Goal: Entertainment & Leisure: Browse casually

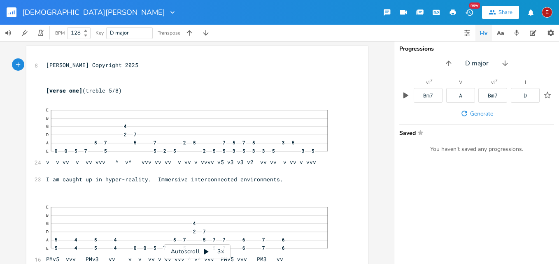
click at [222, 251] on div "3x" at bounding box center [220, 251] width 15 height 15
click at [222, 251] on div "4x" at bounding box center [220, 251] width 15 height 15
click at [208, 252] on icon at bounding box center [206, 251] width 5 height 5
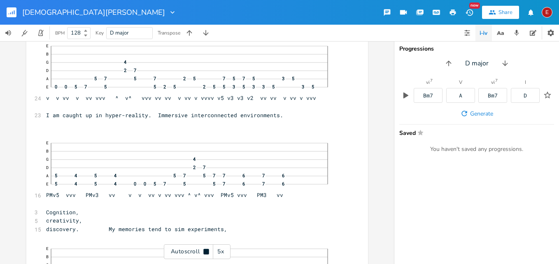
click at [208, 252] on icon at bounding box center [205, 251] width 5 height 5
click at [206, 251] on icon at bounding box center [206, 251] width 5 height 5
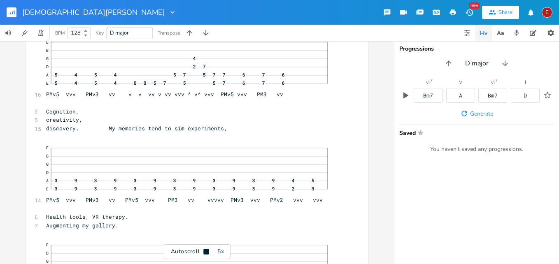
click at [206, 251] on icon at bounding box center [205, 251] width 5 height 5
click at [206, 251] on icon at bounding box center [206, 251] width 5 height 5
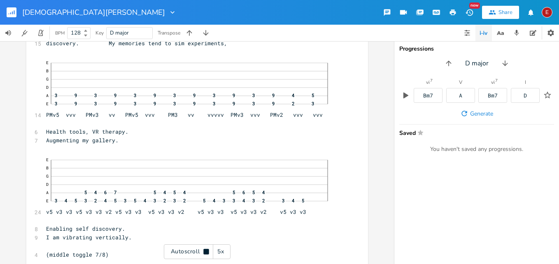
click at [206, 251] on icon at bounding box center [205, 251] width 5 height 5
click at [206, 251] on icon at bounding box center [206, 251] width 5 height 5
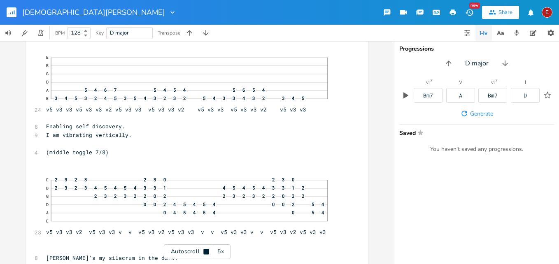
click at [206, 251] on icon at bounding box center [205, 251] width 5 height 5
click at [206, 251] on icon at bounding box center [206, 251] width 5 height 5
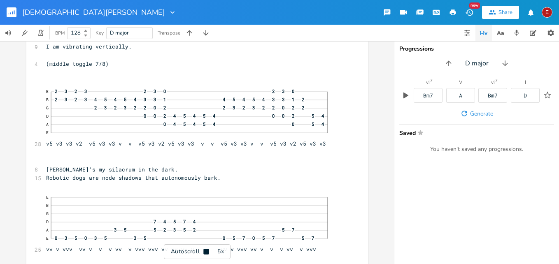
click at [206, 251] on icon at bounding box center [205, 251] width 5 height 5
click at [204, 251] on icon at bounding box center [206, 251] width 7 height 7
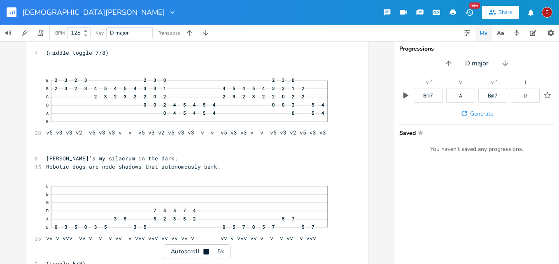
click at [204, 251] on icon at bounding box center [205, 251] width 5 height 5
click at [205, 252] on icon at bounding box center [206, 251] width 5 height 5
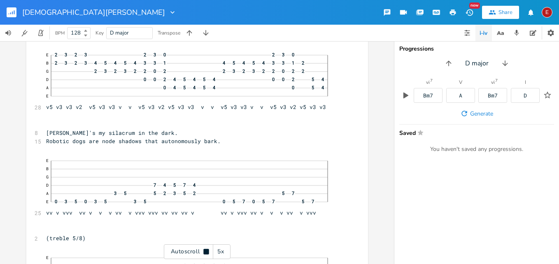
scroll to position [479, 0]
click at [205, 252] on icon at bounding box center [205, 251] width 5 height 5
click at [205, 252] on icon at bounding box center [206, 251] width 5 height 5
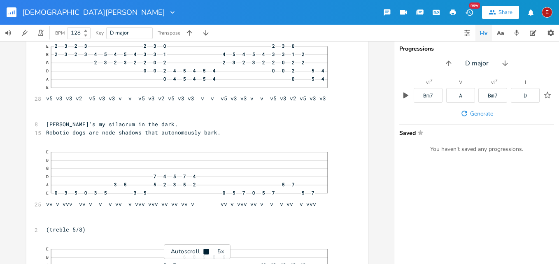
scroll to position [487, 0]
click at [205, 252] on icon at bounding box center [205, 251] width 5 height 5
click at [205, 252] on icon at bounding box center [206, 251] width 5 height 5
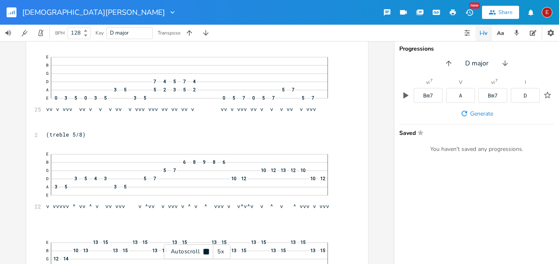
scroll to position [583, 0]
click at [205, 252] on icon at bounding box center [205, 251] width 5 height 5
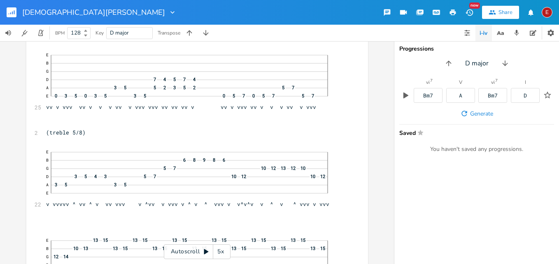
click at [205, 252] on icon at bounding box center [206, 251] width 5 height 5
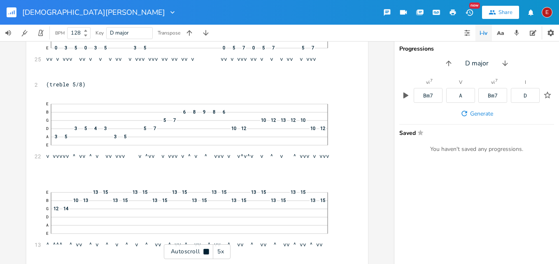
click at [205, 252] on icon at bounding box center [205, 251] width 5 height 5
click at [204, 252] on icon at bounding box center [206, 251] width 5 height 5
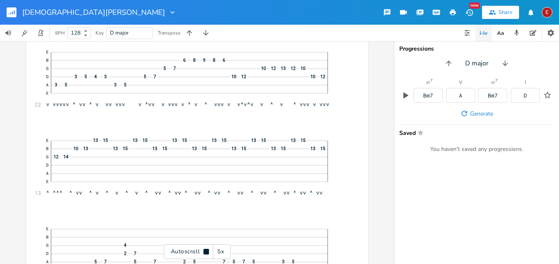
click at [204, 252] on icon at bounding box center [205, 251] width 5 height 5
click at [204, 252] on icon at bounding box center [206, 251] width 5 height 5
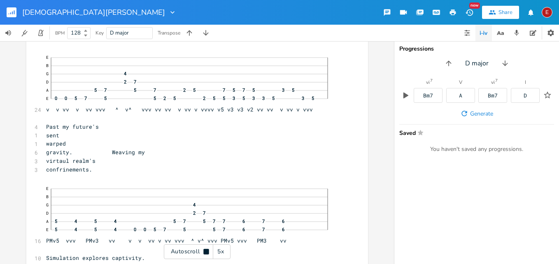
click at [204, 252] on icon at bounding box center [205, 251] width 5 height 5
click at [204, 252] on icon at bounding box center [206, 251] width 5 height 5
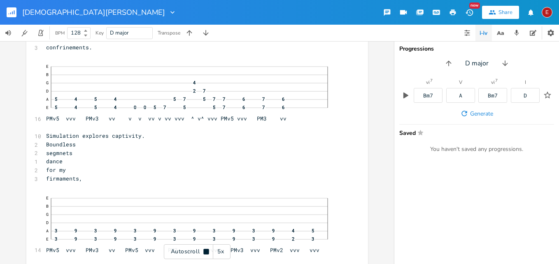
click at [204, 252] on icon at bounding box center [205, 251] width 5 height 5
click at [204, 252] on icon at bounding box center [206, 251] width 5 height 5
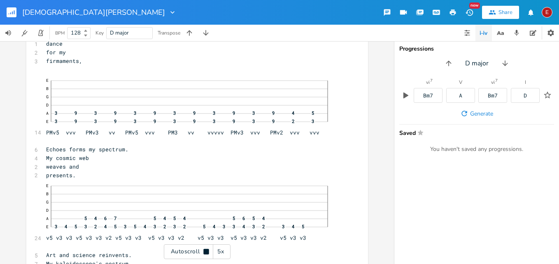
click at [204, 252] on icon at bounding box center [205, 251] width 5 height 5
click at [90, 150] on span "Echoes forms my spectrum." at bounding box center [87, 148] width 82 height 7
click at [203, 250] on icon at bounding box center [206, 251] width 7 height 7
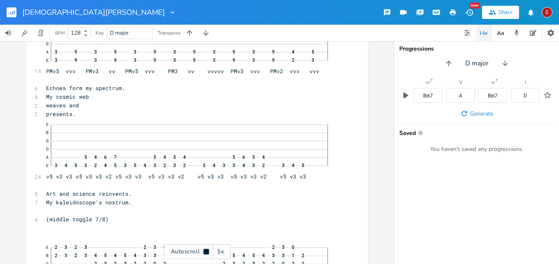
click at [203, 250] on icon at bounding box center [206, 251] width 7 height 7
click at [207, 250] on icon at bounding box center [206, 251] width 7 height 7
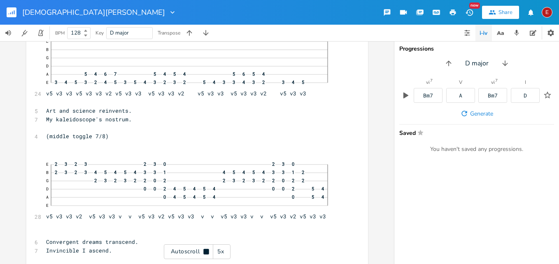
click at [207, 250] on icon at bounding box center [205, 251] width 5 height 5
click at [207, 250] on icon at bounding box center [206, 251] width 7 height 7
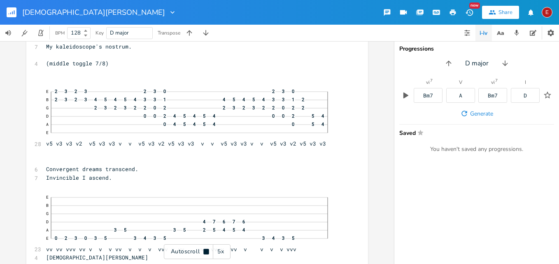
click at [207, 250] on icon at bounding box center [205, 251] width 5 height 5
click at [204, 249] on icon at bounding box center [206, 251] width 7 height 7
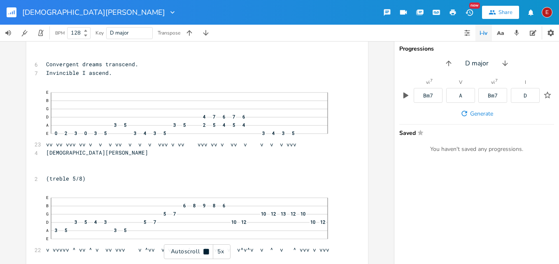
click at [204, 249] on icon at bounding box center [205, 251] width 5 height 5
click at [204, 249] on icon at bounding box center [206, 251] width 7 height 7
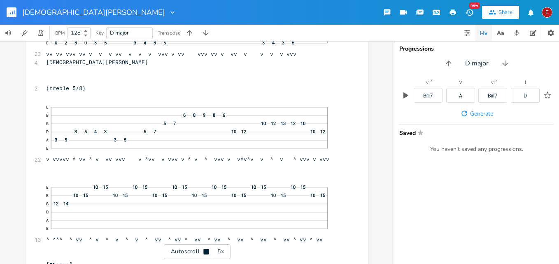
click at [204, 249] on icon at bounding box center [205, 251] width 5 height 5
click at [209, 252] on icon at bounding box center [206, 251] width 7 height 7
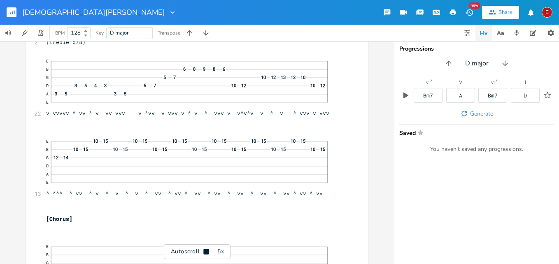
click at [209, 252] on icon at bounding box center [205, 251] width 5 height 5
click at [209, 252] on icon at bounding box center [206, 251] width 7 height 7
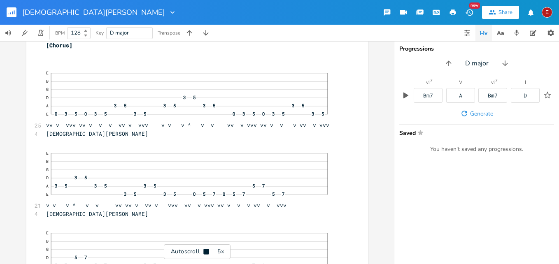
click at [209, 252] on icon at bounding box center [205, 251] width 5 height 5
click at [207, 253] on icon at bounding box center [206, 251] width 7 height 7
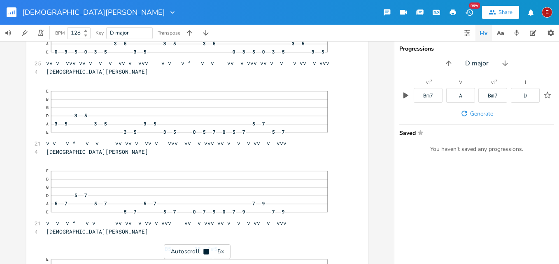
scroll to position [1791, 0]
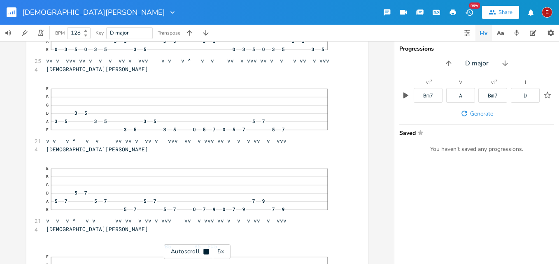
click at [207, 253] on icon at bounding box center [205, 251] width 5 height 5
click at [207, 253] on icon at bounding box center [206, 251] width 7 height 7
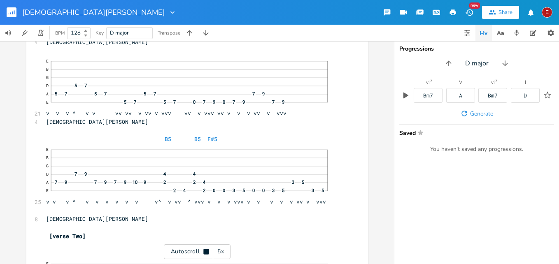
click at [207, 253] on icon at bounding box center [205, 251] width 5 height 5
